Goal: Answer question/provide support: Share knowledge or assist other users

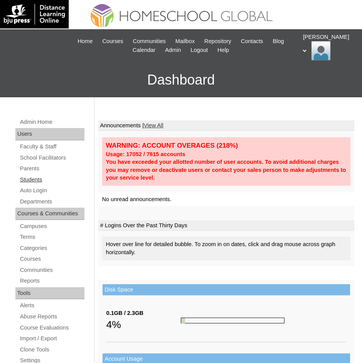
click at [39, 182] on link "Students" at bounding box center [51, 180] width 65 height 10
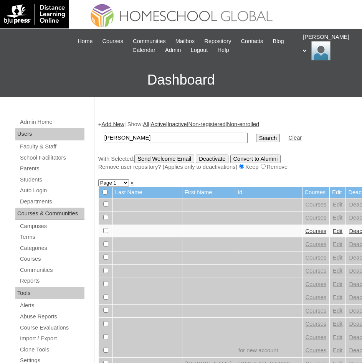
type input "Jewelle Carlisle"
click at [256, 137] on input "Search" at bounding box center [268, 138] width 24 height 8
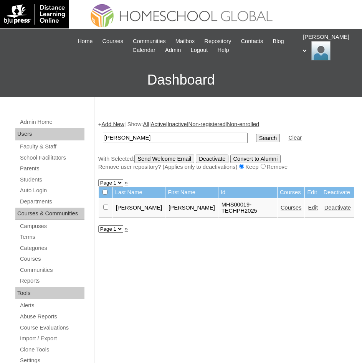
click at [282, 206] on link "Courses" at bounding box center [291, 207] width 21 height 6
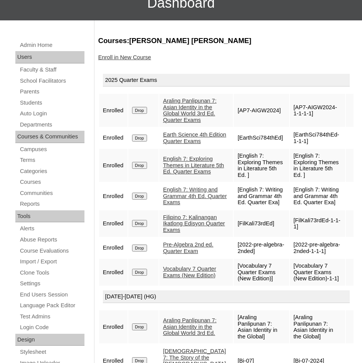
scroll to position [115, 0]
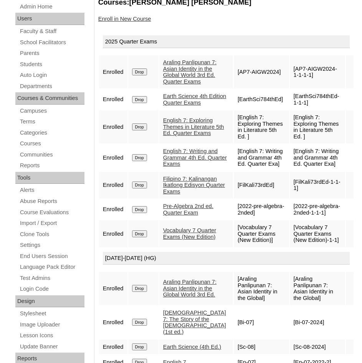
click at [177, 106] on link "Earth Science 4th Edition Quarter Exams" at bounding box center [194, 99] width 63 height 13
click at [39, 73] on link "Auto Login" at bounding box center [51, 75] width 65 height 10
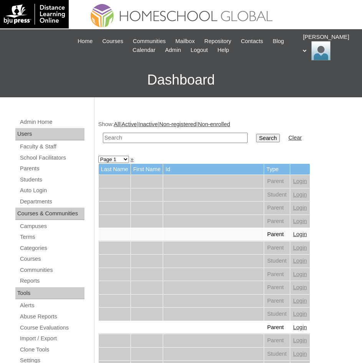
paste input "[PERSON_NAME]"
type input "[PERSON_NAME]"
click at [162, 233] on td at bounding box center [147, 234] width 32 height 13
click at [256, 137] on input "Search" at bounding box center [268, 138] width 24 height 8
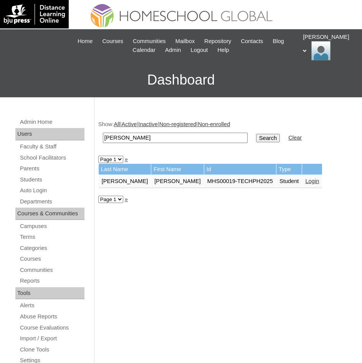
click at [302, 177] on td "Login" at bounding box center [312, 181] width 20 height 13
click at [305, 179] on link "Login" at bounding box center [312, 181] width 14 height 6
